Goal: Information Seeking & Learning: Understand process/instructions

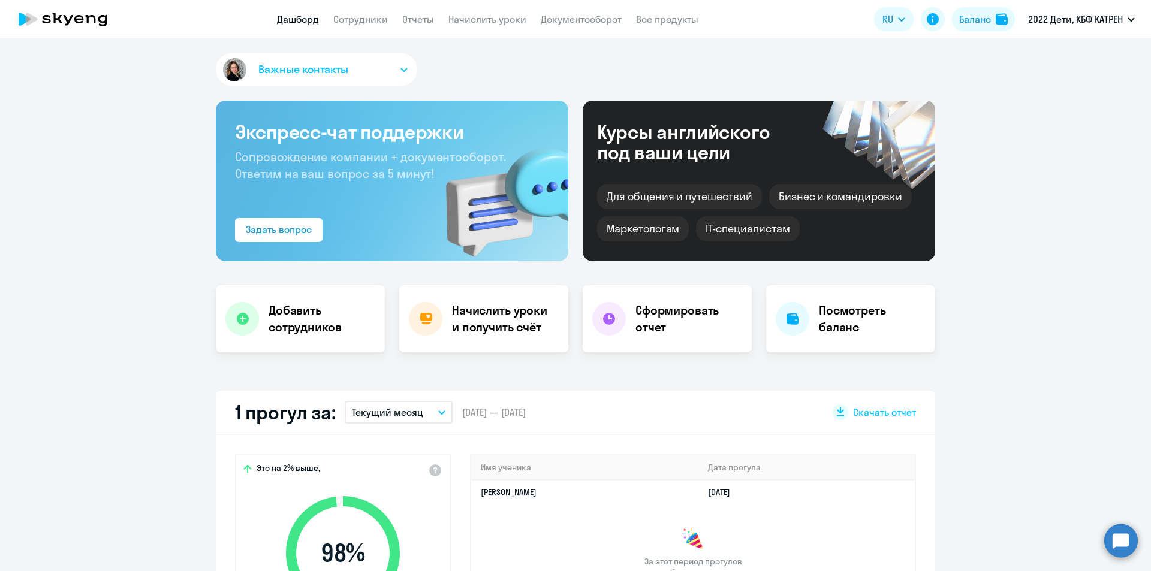
click at [1110, 538] on circle at bounding box center [1121, 541] width 34 height 34
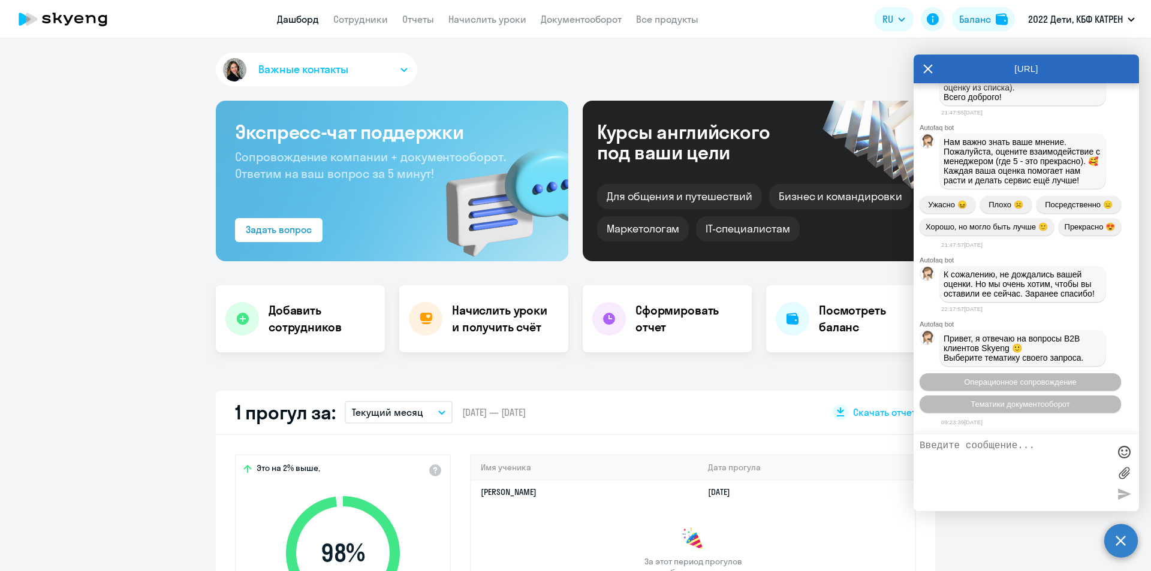
scroll to position [12276, 0]
click at [1033, 382] on span "Операционное сопровождение" at bounding box center [1020, 382] width 113 height 9
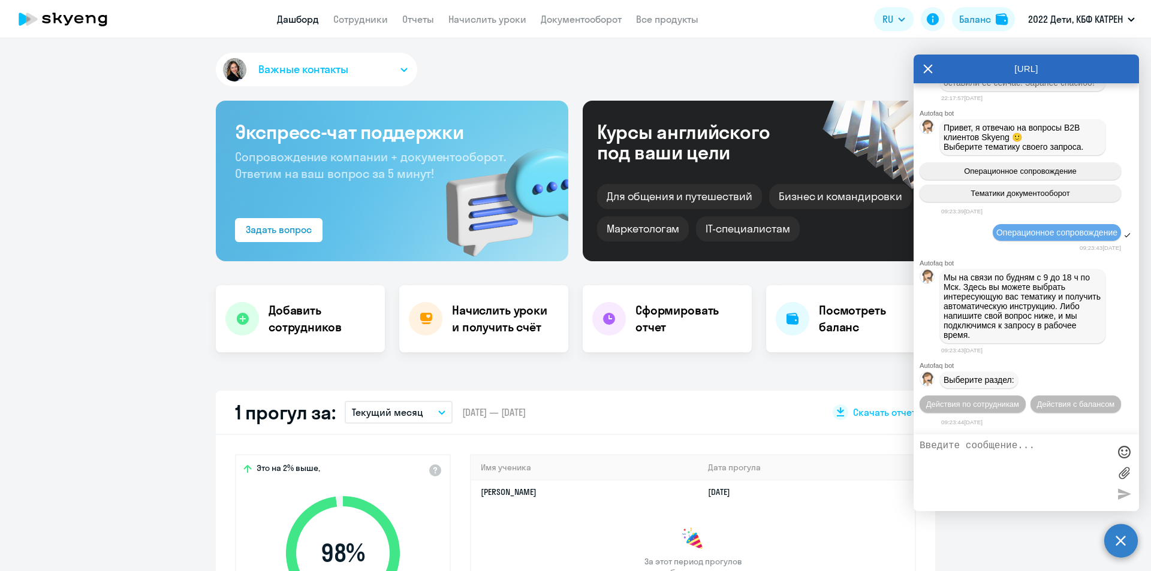
scroll to position [12509, 0]
click at [1019, 400] on span "Действия по сотрудникам" at bounding box center [972, 404] width 93 height 9
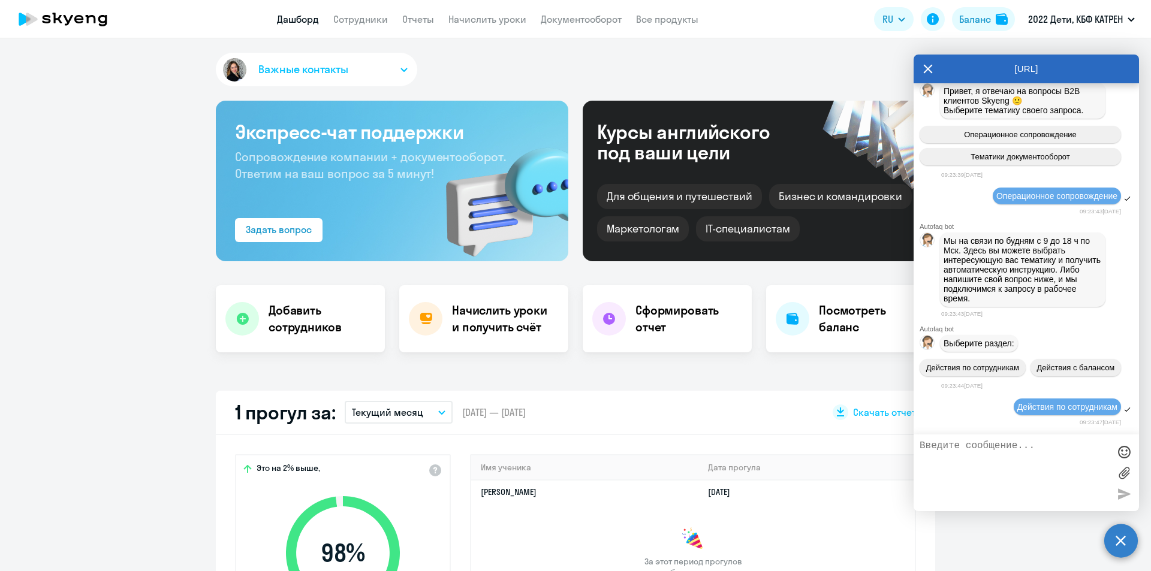
scroll to position [12687, 0]
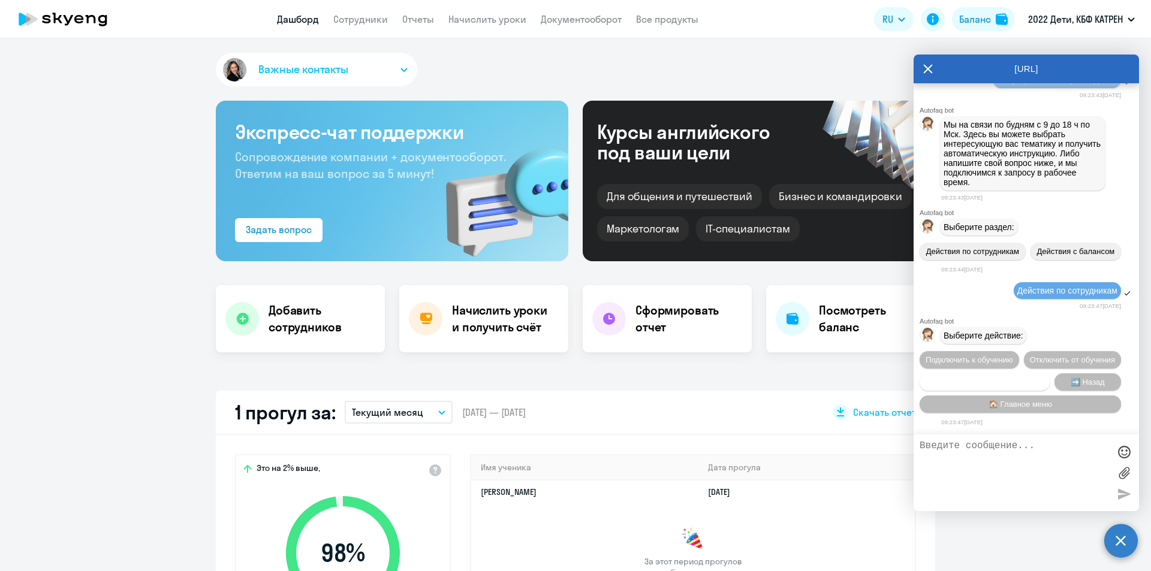
click at [1000, 379] on span "Сотруднику нужна помощь" at bounding box center [984, 382] width 97 height 9
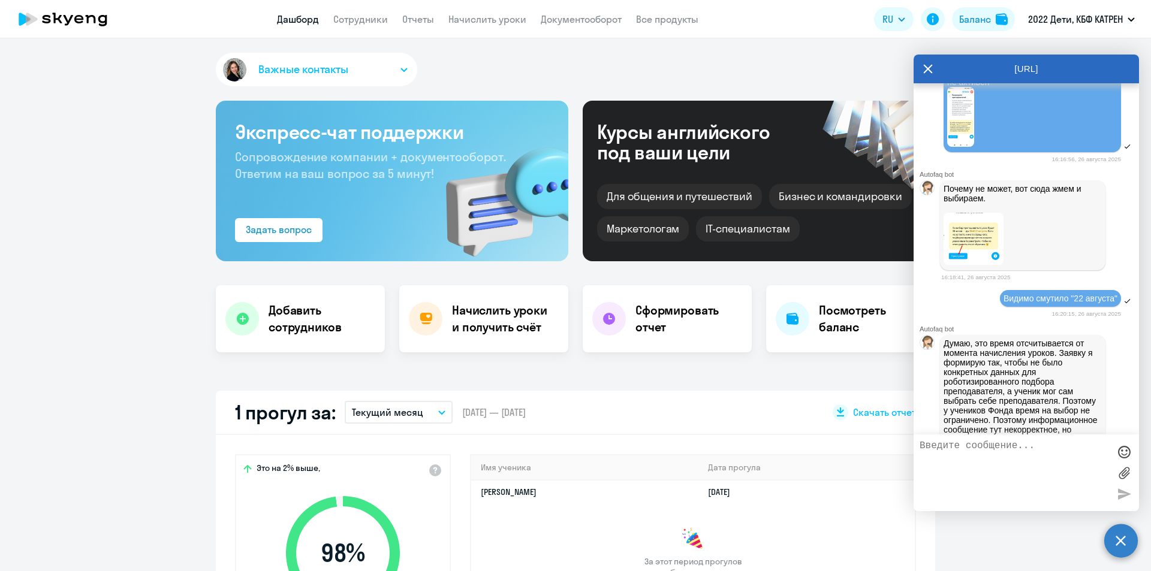
scroll to position [5489, 0]
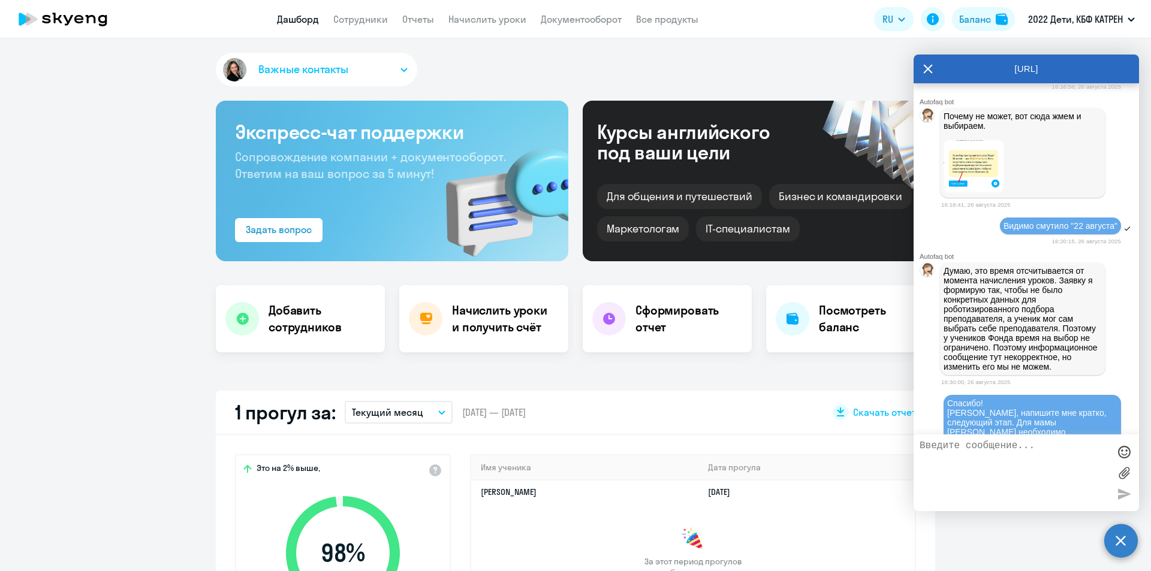
click at [984, 192] on img at bounding box center [973, 166] width 60 height 52
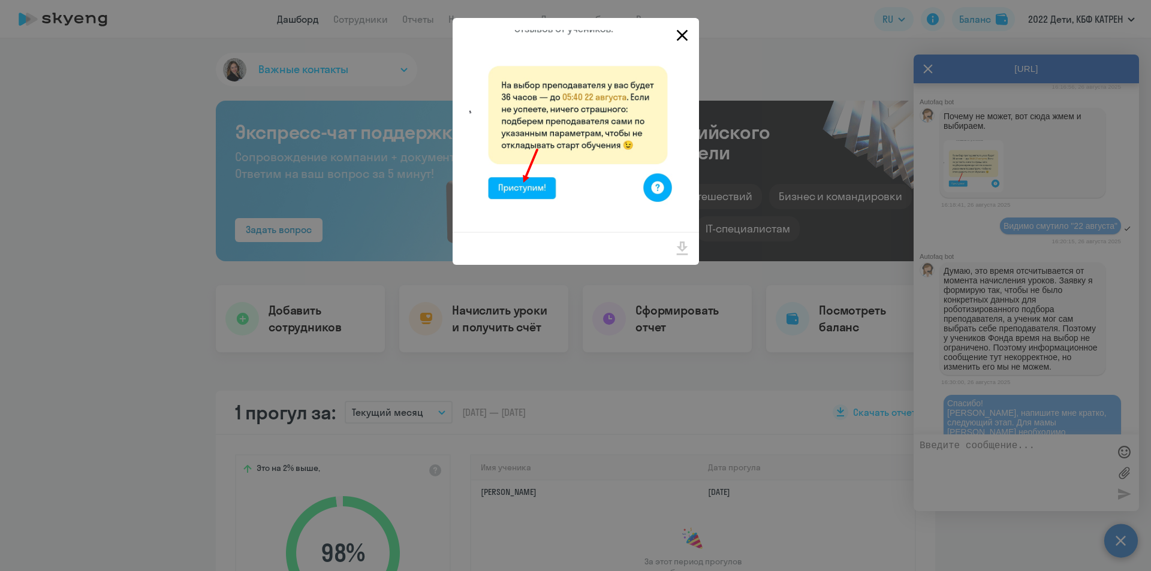
click at [684, 34] on icon "Close" at bounding box center [681, 35] width 11 height 11
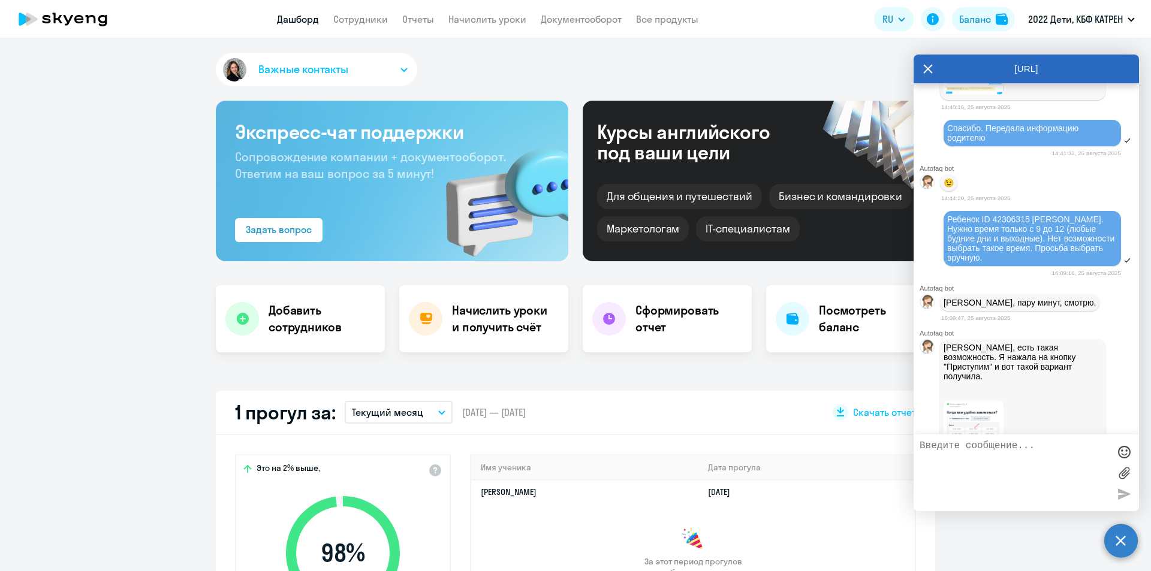
scroll to position [2732, 0]
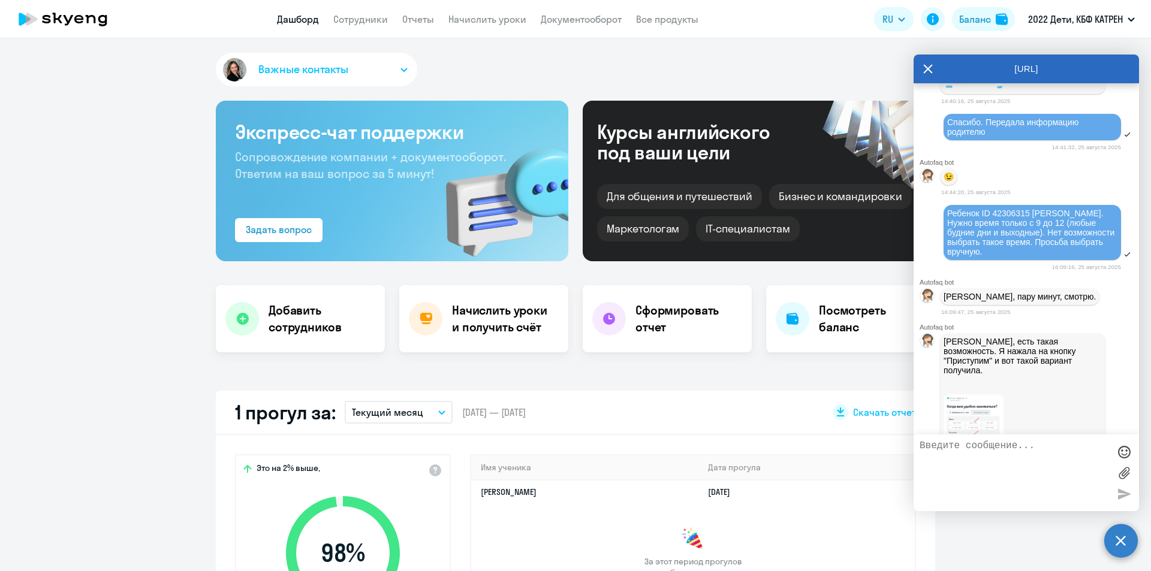
click at [959, 89] on img at bounding box center [973, 74] width 60 height 30
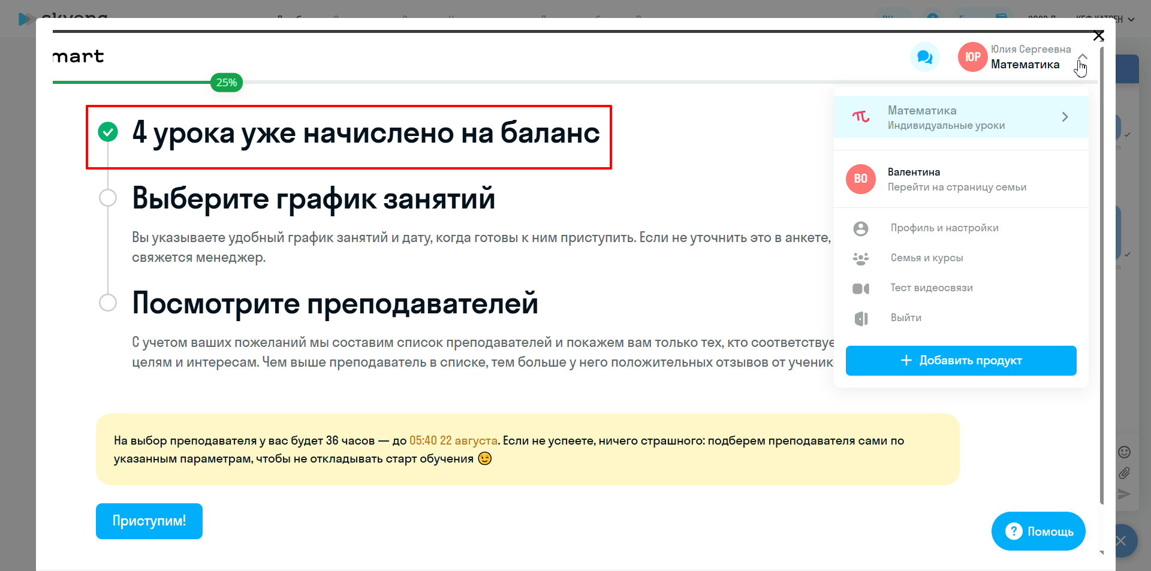
click at [1094, 36] on icon "Close" at bounding box center [1098, 35] width 11 height 11
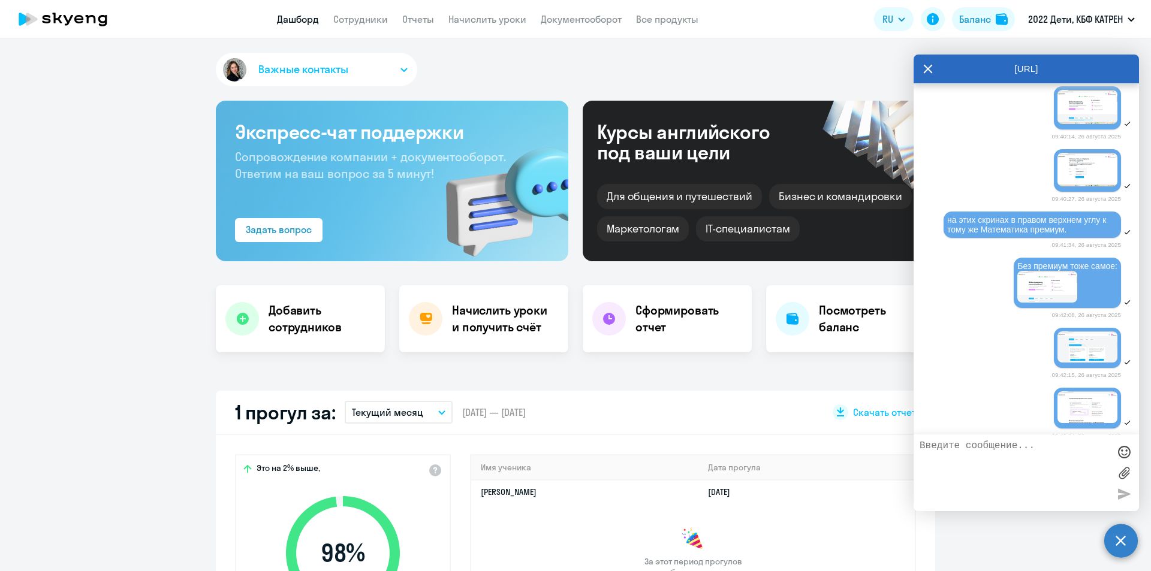
scroll to position [3297, 0]
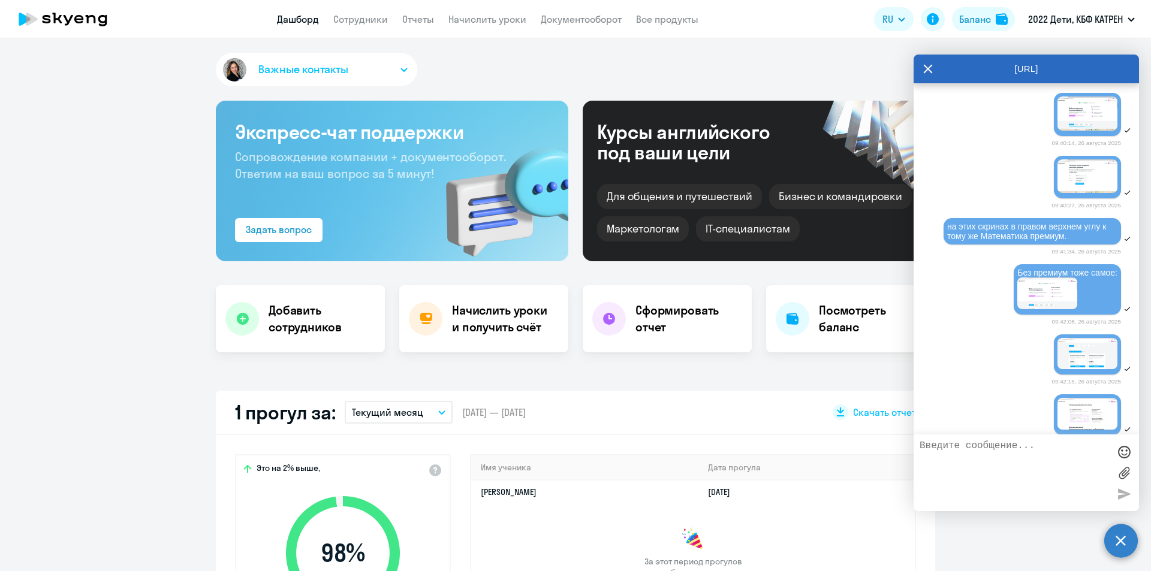
click at [1017, 68] on img at bounding box center [1026, 51] width 60 height 34
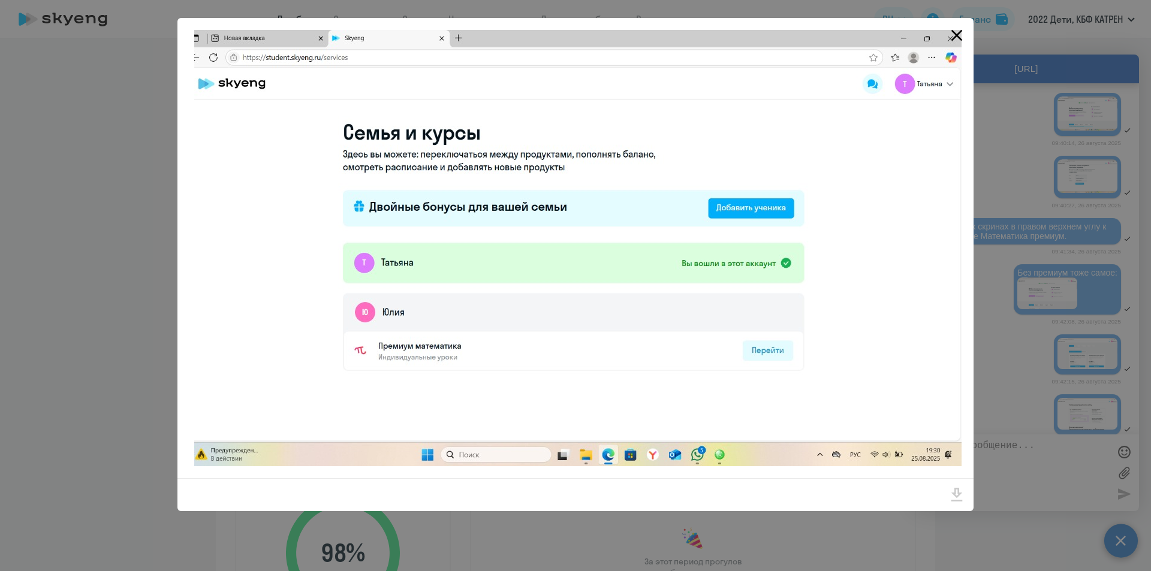
click at [955, 35] on icon "Close" at bounding box center [956, 35] width 19 height 19
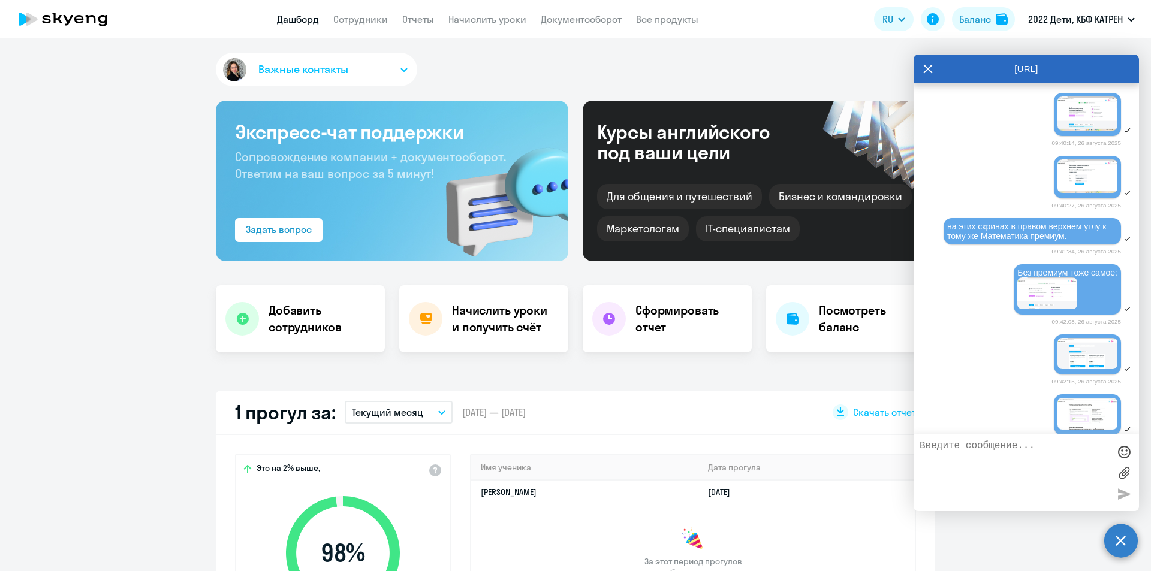
click at [1069, 130] on img at bounding box center [1087, 114] width 60 height 34
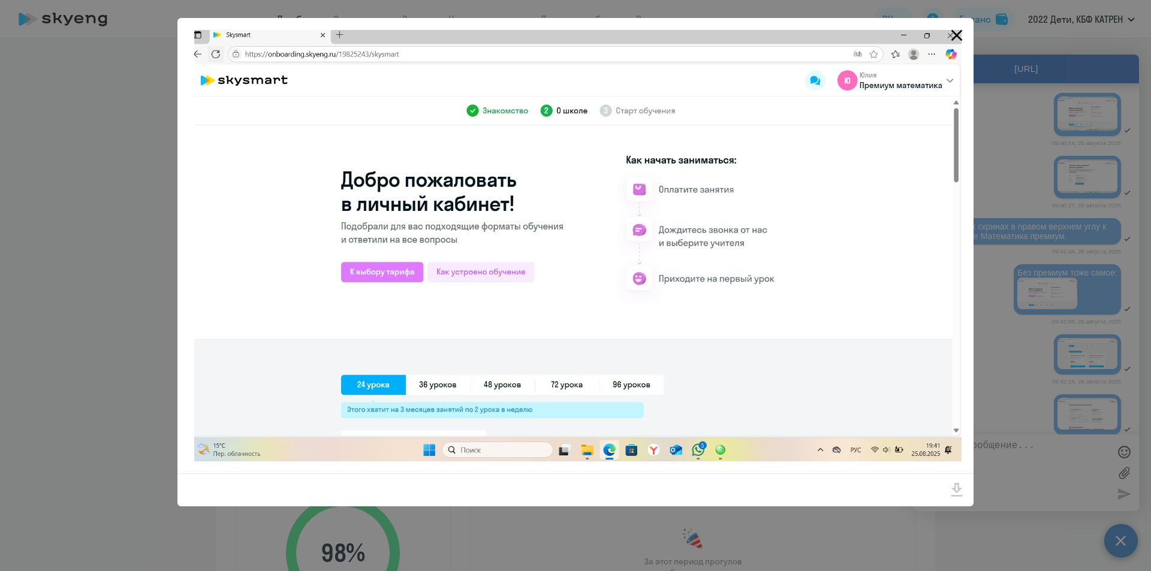
click at [955, 34] on icon "Close" at bounding box center [956, 35] width 11 height 11
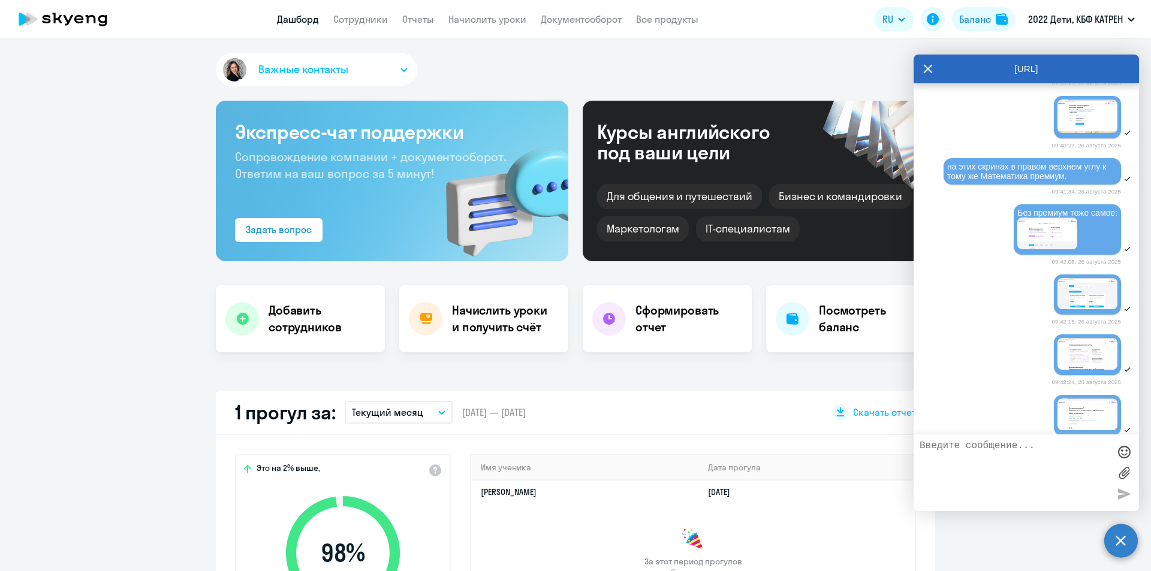
scroll to position [3417, 0]
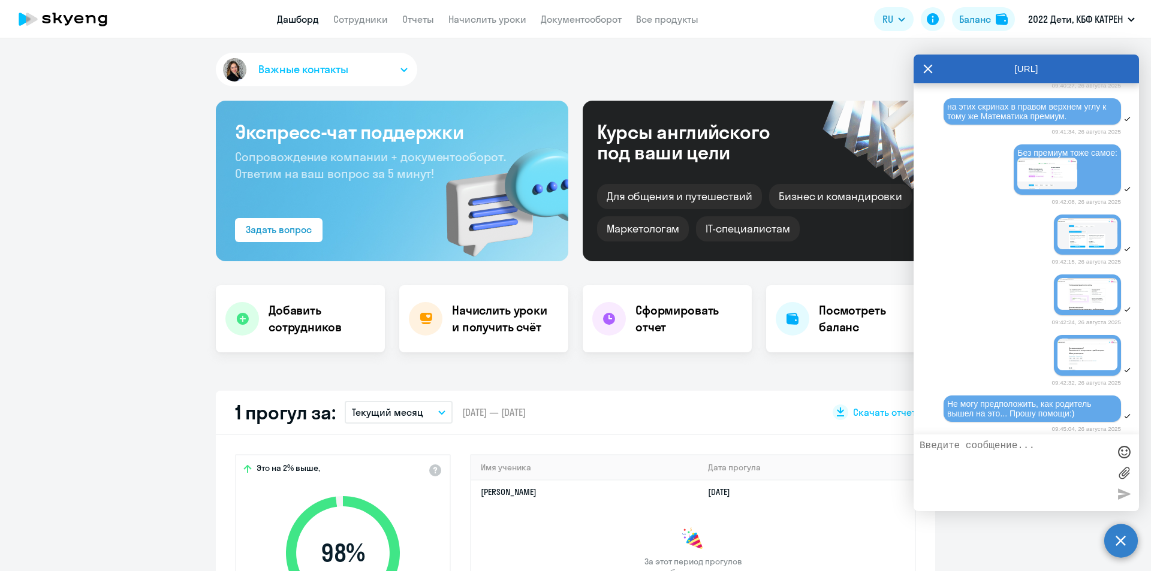
click at [1047, 189] on img at bounding box center [1047, 174] width 60 height 32
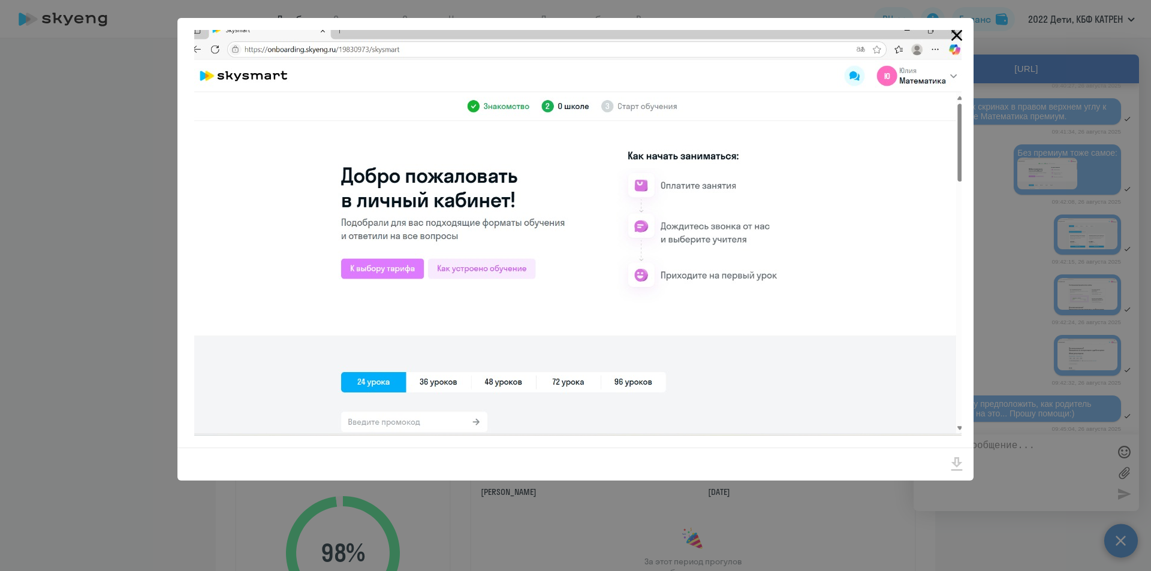
click at [961, 35] on icon "Close" at bounding box center [956, 35] width 19 height 19
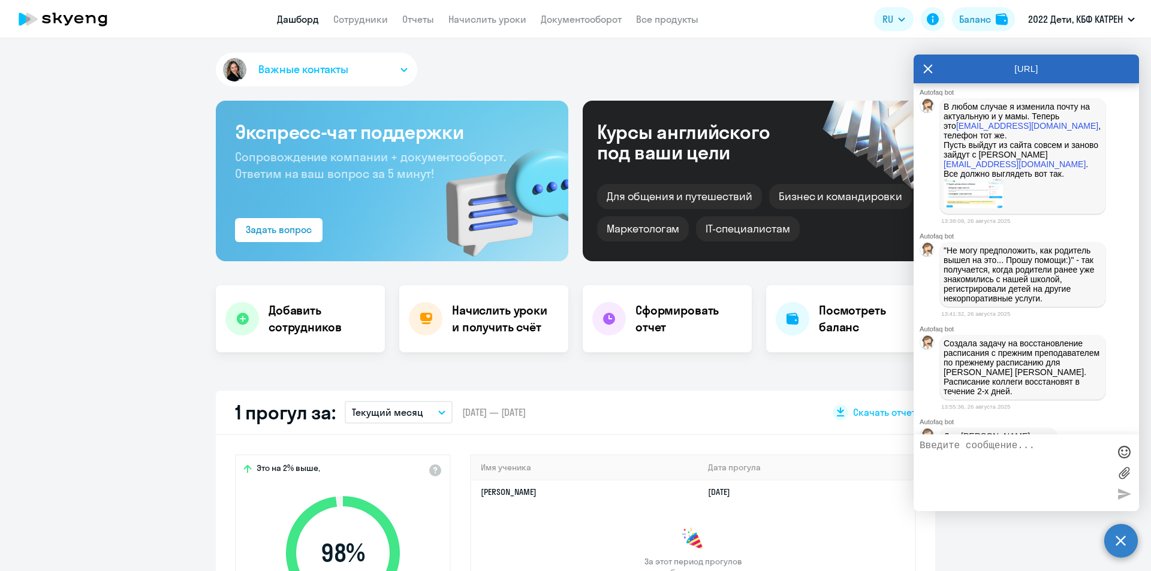
scroll to position [4196, 0]
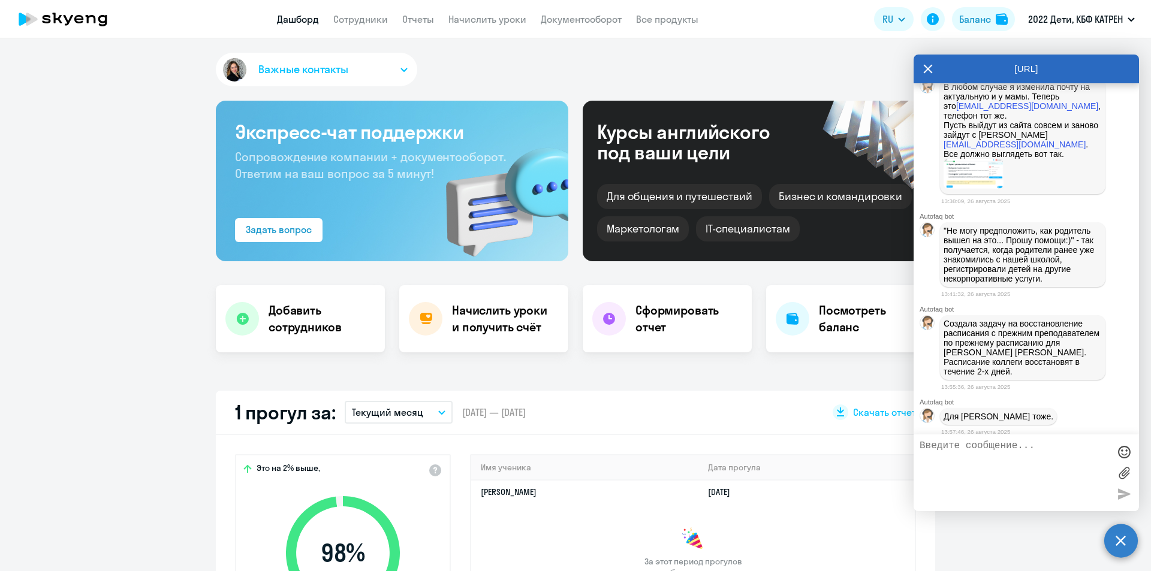
click at [976, 189] on img at bounding box center [973, 174] width 60 height 30
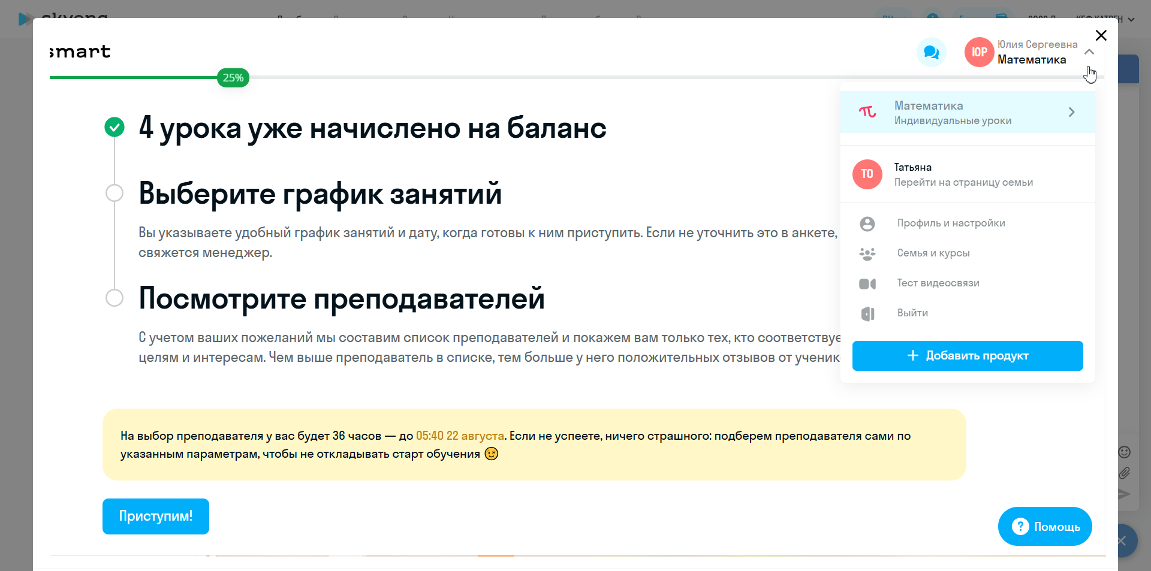
click at [1098, 35] on icon "Close" at bounding box center [1101, 35] width 11 height 11
